Goal: Task Accomplishment & Management: Complete application form

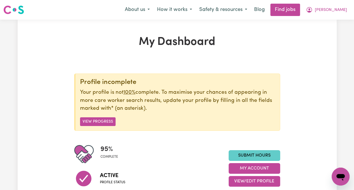
click at [253, 154] on link "Submit Hours" at bounding box center [255, 155] width 52 height 11
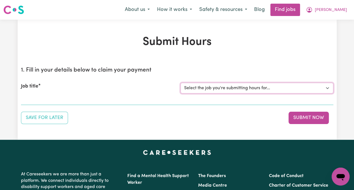
click at [233, 87] on select "Select the job you're submitting hours for... [[PERSON_NAME]] [DEMOGRAPHIC_DATA…" at bounding box center [257, 88] width 153 height 11
click at [181, 83] on select "Select the job you're submitting hours for... [[PERSON_NAME]] [DEMOGRAPHIC_DATA…" at bounding box center [257, 88] width 153 height 11
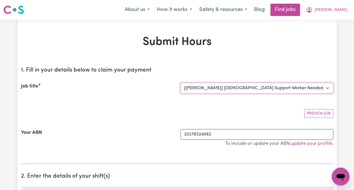
select select "0"
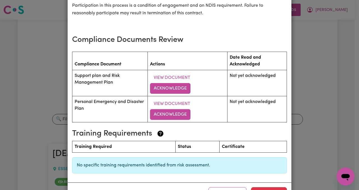
scroll to position [775, 0]
click at [168, 83] on button "Acknowledge" at bounding box center [170, 88] width 40 height 11
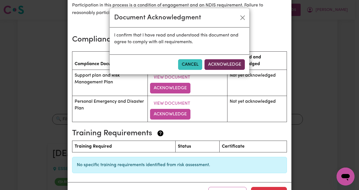
click at [224, 64] on button "Acknowledge" at bounding box center [224, 64] width 40 height 11
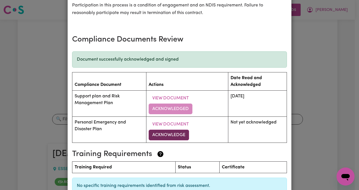
click at [166, 129] on button "Acknowledge" at bounding box center [168, 134] width 40 height 11
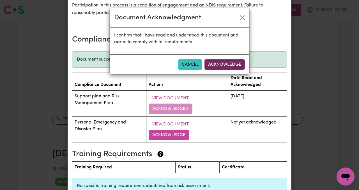
click at [225, 65] on button "Acknowledge" at bounding box center [224, 64] width 40 height 11
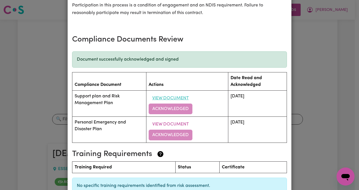
click at [163, 93] on button "View Document" at bounding box center [170, 98] width 44 height 11
click at [163, 119] on button "View Document" at bounding box center [170, 124] width 44 height 11
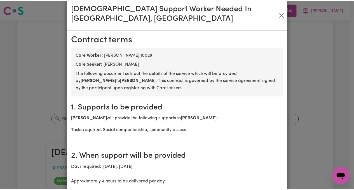
scroll to position [0, 0]
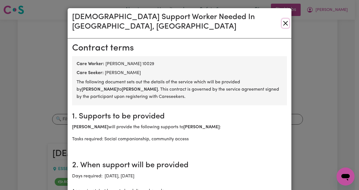
click at [283, 19] on button "Close" at bounding box center [285, 23] width 7 height 9
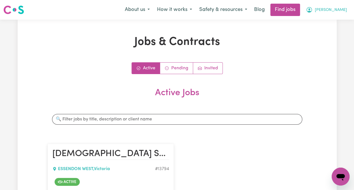
click at [342, 11] on span "[PERSON_NAME]" at bounding box center [331, 10] width 32 height 6
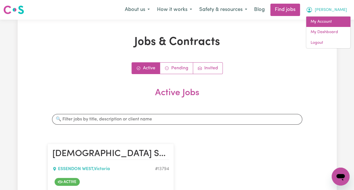
click at [335, 22] on link "My Account" at bounding box center [329, 22] width 44 height 11
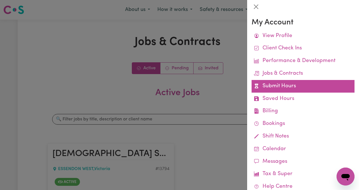
click at [296, 88] on link "Submit Hours" at bounding box center [302, 86] width 103 height 13
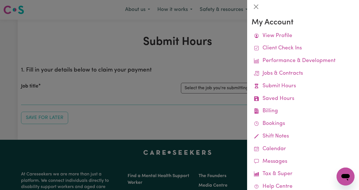
click at [296, 88] on link "Submit Hours" at bounding box center [302, 86] width 103 height 13
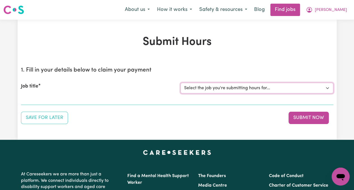
click at [286, 88] on select "Select the job you're submitting hours for... [[PERSON_NAME]] [DEMOGRAPHIC_DATA…" at bounding box center [257, 88] width 153 height 11
select select "13794"
click at [181, 83] on select "Select the job you're submitting hours for... [[PERSON_NAME]] [DEMOGRAPHIC_DATA…" at bounding box center [257, 88] width 153 height 11
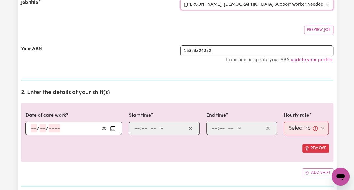
scroll to position [84, 0]
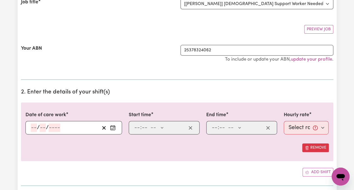
click at [114, 126] on icon "Enter the date of care work" at bounding box center [113, 128] width 6 height 6
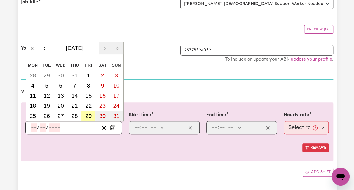
click at [87, 114] on abbr "29" at bounding box center [88, 116] width 6 height 6
type input "[DATE]"
type input "29"
type input "8"
type input "2025"
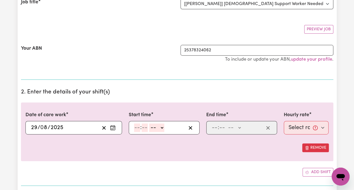
click at [134, 126] on input "number" at bounding box center [137, 127] width 6 height 8
type input "10"
type input "0"
select select "am"
type input "10:00"
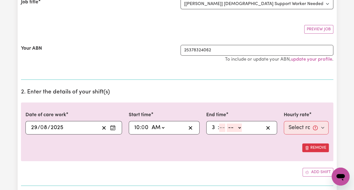
type input "3"
type input "0"
select select "am"
type input "03:00"
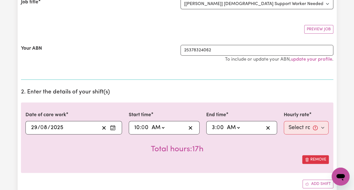
select select "pm"
type input "15:00"
click at [297, 131] on select "Select rate... $65.21 (Weekday) $144.88 (Public Holiday) $71.85 (Evening Care)" at bounding box center [306, 127] width 45 height 13
select select "65.21-Weekday"
click at [284, 121] on select "Select rate... $65.21 (Weekday) $144.88 (Public Holiday) $71.85 (Evening Care)" at bounding box center [306, 127] width 45 height 13
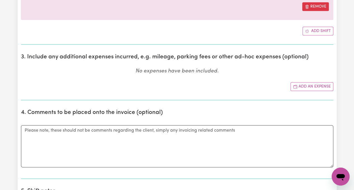
scroll to position [252, 0]
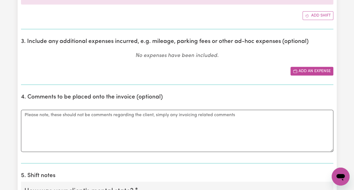
click at [322, 70] on button "Add an expense" at bounding box center [312, 71] width 43 height 9
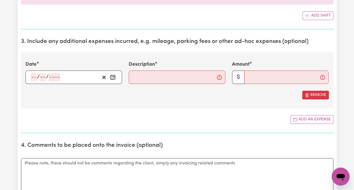
click at [113, 76] on icon "Enter the date of expense" at bounding box center [113, 77] width 6 height 6
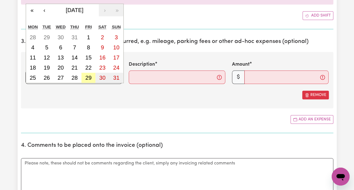
click at [85, 76] on abbr "29" at bounding box center [88, 78] width 6 height 6
type input "[DATE]"
type input "29"
type input "8"
type input "2025"
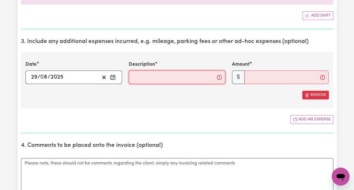
click at [158, 80] on input "Description" at bounding box center [177, 76] width 97 height 13
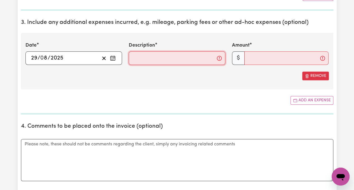
scroll to position [280, 0]
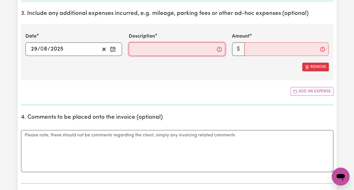
click at [139, 50] on input "Description" at bounding box center [177, 48] width 97 height 13
type input "Travel"
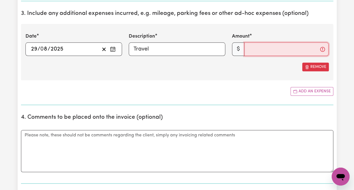
click at [257, 52] on input "Amount" at bounding box center [287, 48] width 84 height 13
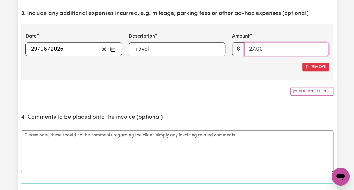
type input "27.00"
click at [129, 138] on textarea "Comments" at bounding box center [177, 151] width 313 height 42
click at [128, 156] on textarea "Comments" at bounding box center [177, 151] width 313 height 42
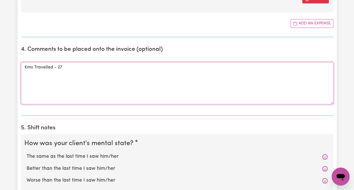
scroll to position [364, 0]
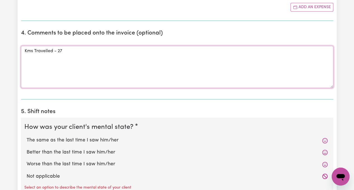
type textarea "Kms Travelled - 27"
click at [110, 139] on label "The same as the last time I saw him/her" at bounding box center [177, 139] width 301 height 7
click at [27, 136] on input "The same as the last time I saw him/her" at bounding box center [26, 136] width 0 height 0
radio input "true"
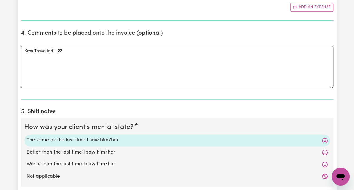
scroll to position [420, 0]
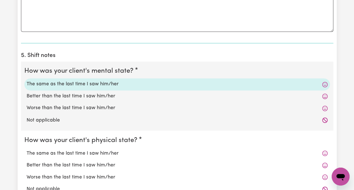
click at [109, 150] on label "The same as the last time I saw him/her" at bounding box center [177, 152] width 301 height 7
click at [27, 149] on input "The same as the last time I saw him/her" at bounding box center [26, 149] width 0 height 0
radio input "true"
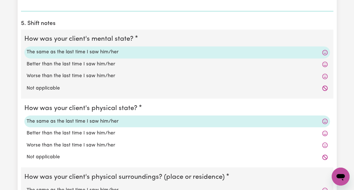
scroll to position [504, 0]
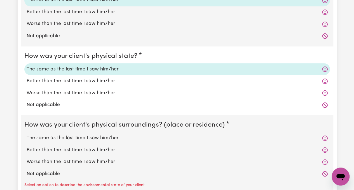
click at [110, 138] on label "The same as the last time I saw him/her" at bounding box center [177, 137] width 301 height 7
click at [27, 134] on input "The same as the last time I saw him/her" at bounding box center [26, 134] width 0 height 0
radio input "true"
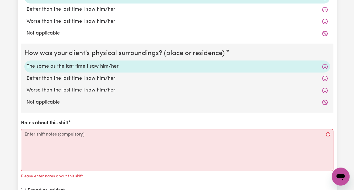
scroll to position [616, 0]
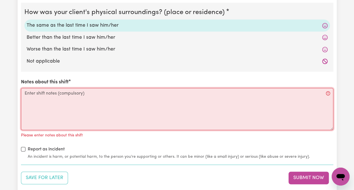
click at [119, 91] on textarea "Notes about this shift" at bounding box center [177, 109] width 313 height 42
paste textarea "Met Rose at [GEOGRAPHIC_DATA] at 10:00 AM. Engaged in conversation, catching up…"
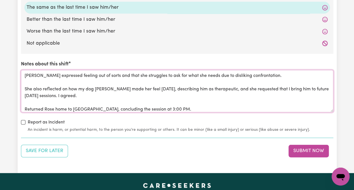
scroll to position [700, 0]
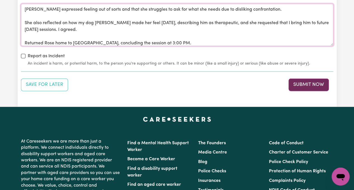
type textarea "Met Rose at [GEOGRAPHIC_DATA] at 10:00 AM. Engaged in conversation, catching up…"
click at [308, 80] on button "Submit Now" at bounding box center [309, 84] width 40 height 12
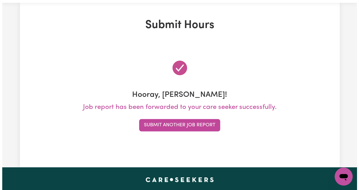
scroll to position [0, 0]
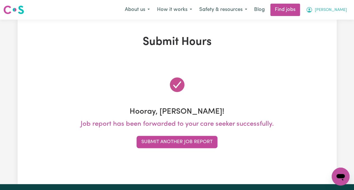
click at [341, 10] on span "[PERSON_NAME]" at bounding box center [331, 10] width 32 height 6
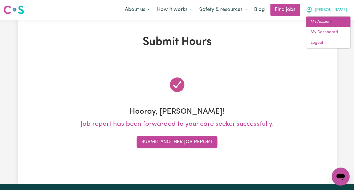
click at [333, 22] on link "My Account" at bounding box center [329, 22] width 44 height 11
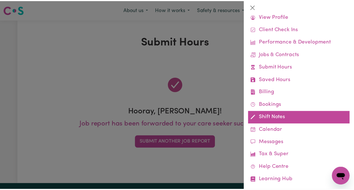
scroll to position [28, 0]
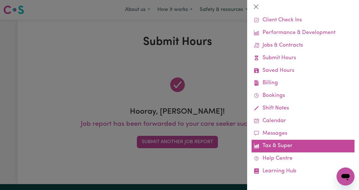
click at [284, 145] on link "Tax & Super" at bounding box center [302, 146] width 103 height 13
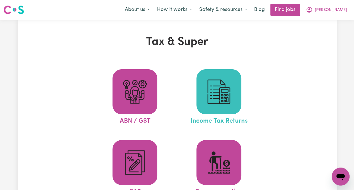
click at [224, 100] on img at bounding box center [219, 91] width 27 height 27
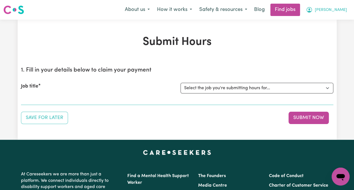
click at [347, 8] on button "[PERSON_NAME]" at bounding box center [327, 10] width 48 height 12
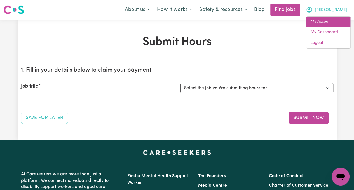
click at [328, 20] on link "My Account" at bounding box center [329, 22] width 44 height 11
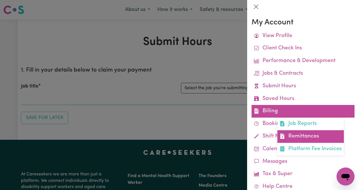
click at [291, 139] on link "Remittances" at bounding box center [310, 136] width 66 height 13
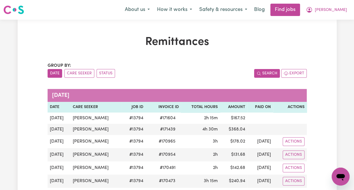
click at [272, 74] on button "Search" at bounding box center [267, 73] width 26 height 9
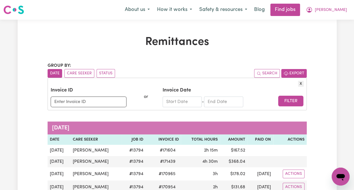
click at [290, 73] on button "Export" at bounding box center [294, 73] width 25 height 9
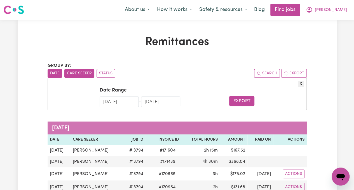
click at [78, 74] on button "Care Seeker" at bounding box center [79, 73] width 30 height 9
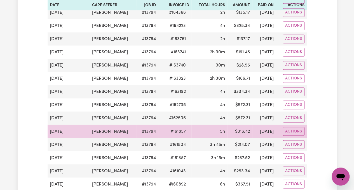
scroll to position [420, 0]
